Goal: Entertainment & Leisure: Consume media (video, audio)

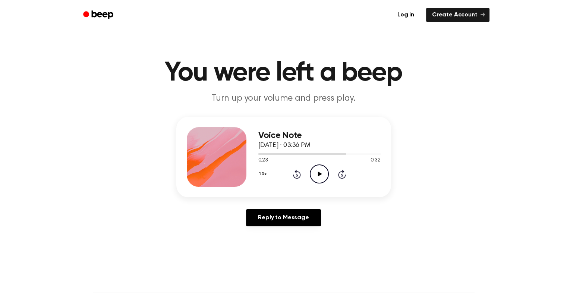
click at [320, 172] on icon "Play Audio" at bounding box center [319, 173] width 19 height 19
click at [322, 175] on icon "Play Audio" at bounding box center [319, 173] width 19 height 19
click at [316, 173] on icon "Play Audio" at bounding box center [319, 173] width 19 height 19
click at [325, 177] on icon "Play Audio" at bounding box center [319, 173] width 19 height 19
click at [316, 174] on icon "Play Audio" at bounding box center [319, 173] width 19 height 19
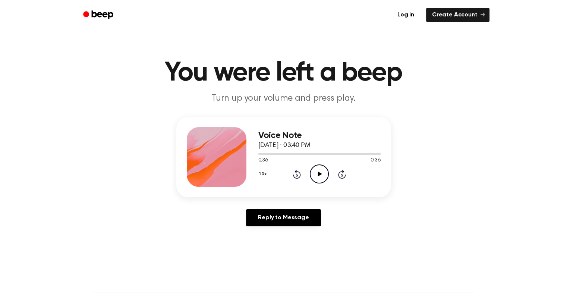
drag, startPoint x: 315, startPoint y: 139, endPoint x: 328, endPoint y: 149, distance: 17.3
click at [315, 139] on h3 "Voice Note" at bounding box center [319, 135] width 122 height 10
click at [321, 154] on div at bounding box center [319, 154] width 122 height 6
click at [318, 171] on icon "Play Audio" at bounding box center [319, 173] width 19 height 19
click at [309, 155] on div at bounding box center [319, 154] width 122 height 6
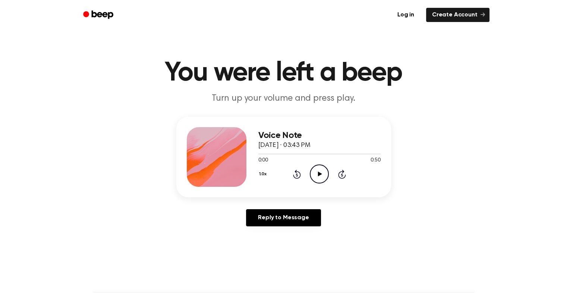
click at [323, 174] on icon "Play Audio" at bounding box center [319, 173] width 19 height 19
click at [325, 175] on icon "Play Audio" at bounding box center [319, 173] width 19 height 19
click at [322, 176] on icon "Play Audio" at bounding box center [319, 173] width 19 height 19
